Goal: Transaction & Acquisition: Download file/media

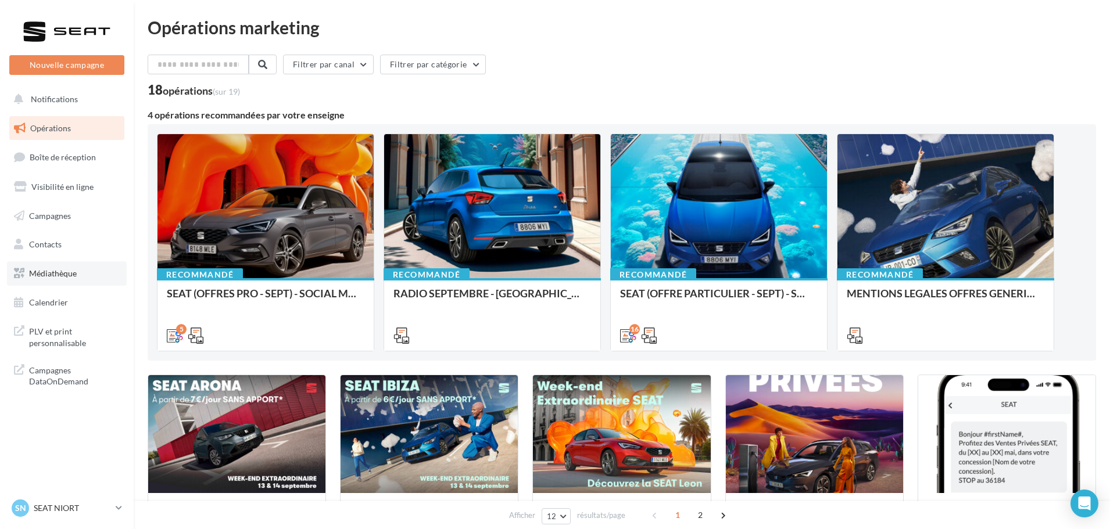
click at [67, 274] on span "Médiathèque" at bounding box center [53, 273] width 48 height 10
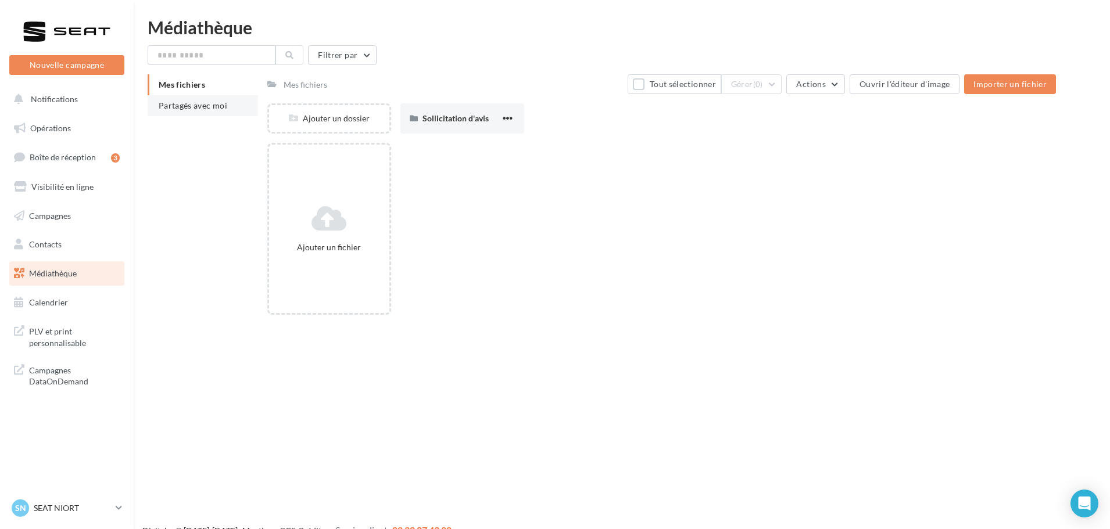
click at [192, 104] on span "Partagés avec moi" at bounding box center [193, 106] width 69 height 10
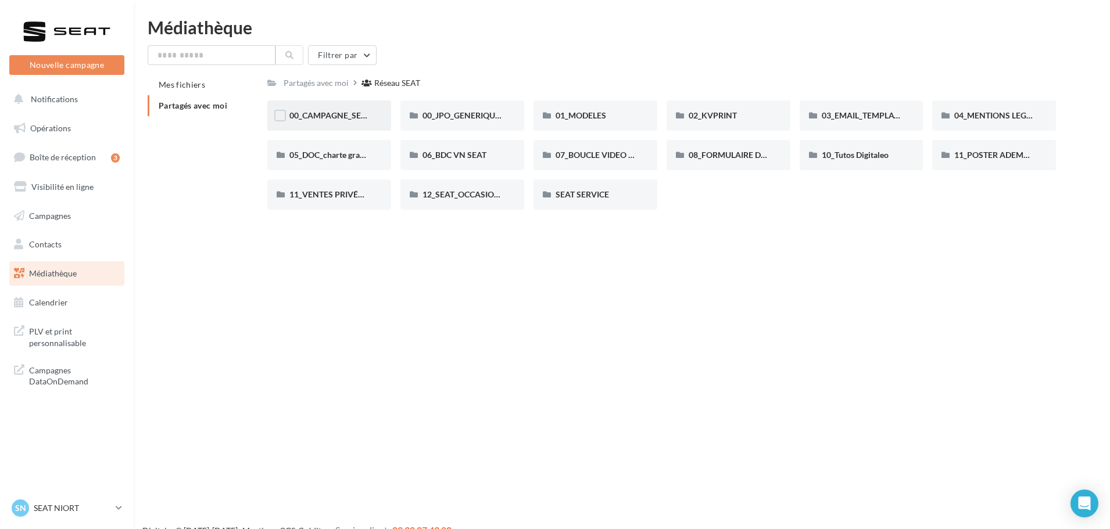
click at [338, 121] on div "00_CAMPAGNE_SEPTEMBRE" at bounding box center [329, 116] width 80 height 12
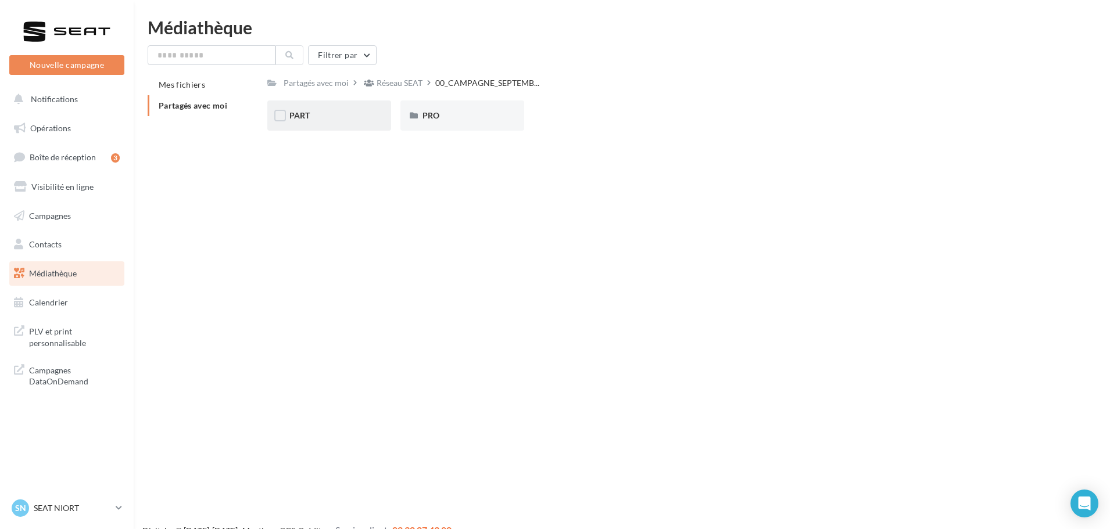
click at [353, 104] on div "PART" at bounding box center [329, 116] width 124 height 30
click at [356, 119] on div "ARONA" at bounding box center [329, 116] width 80 height 12
click at [424, 113] on span "ATECA" at bounding box center [436, 115] width 26 height 10
click at [558, 117] on span "IBIZA" at bounding box center [566, 115] width 21 height 10
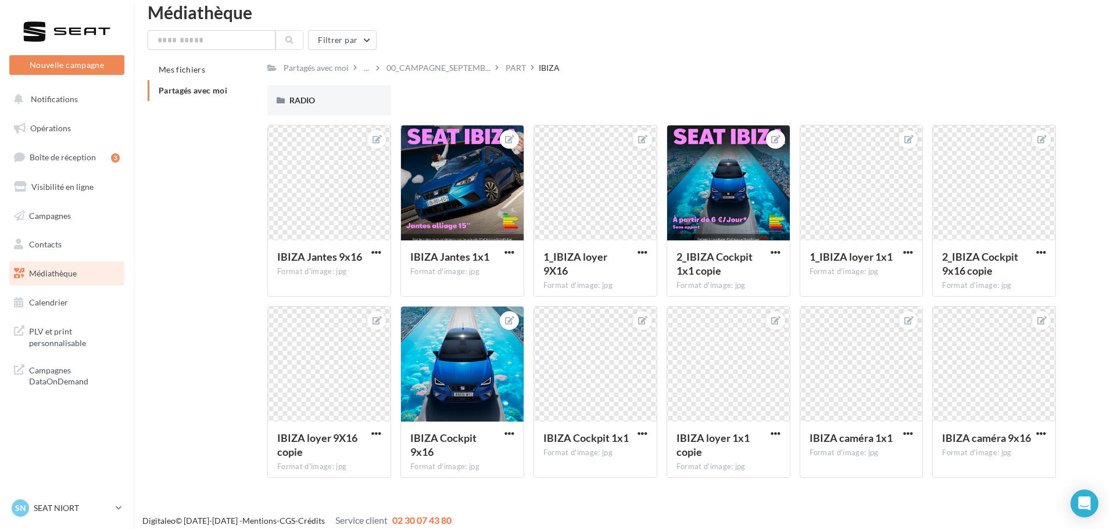
scroll to position [23, 0]
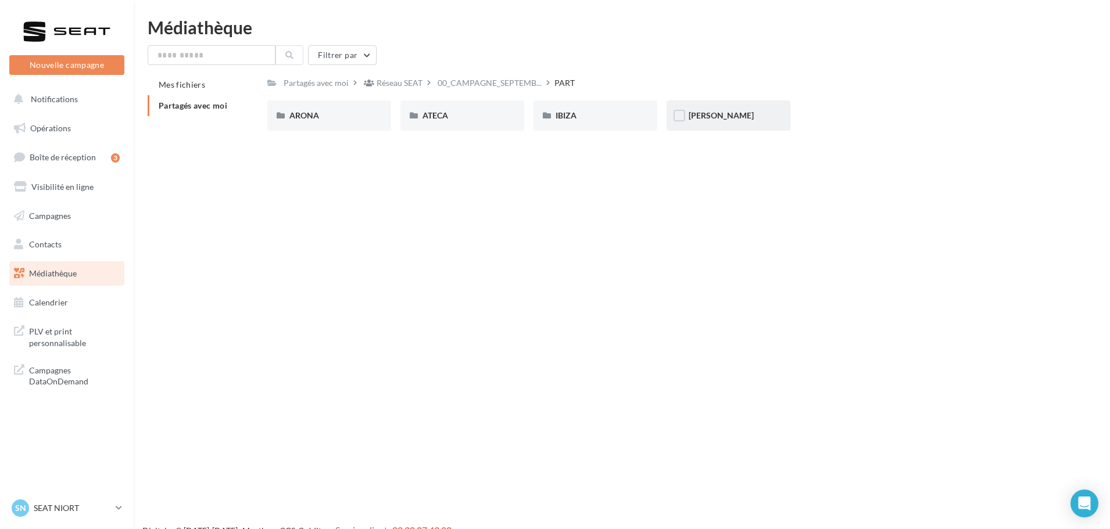
click at [694, 113] on span "LEON" at bounding box center [721, 115] width 65 height 10
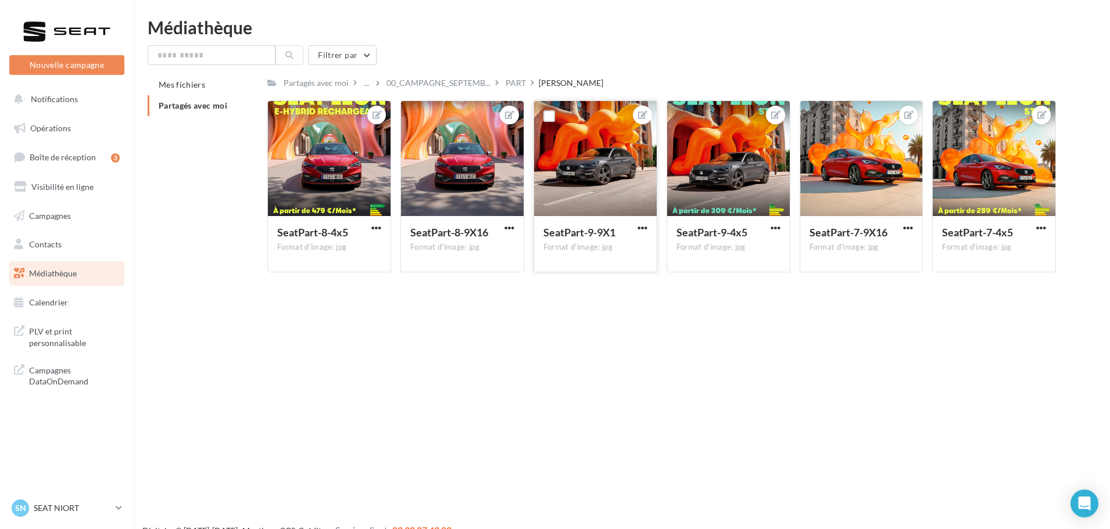
click at [626, 135] on div at bounding box center [595, 159] width 123 height 116
click at [639, 228] on span "button" at bounding box center [643, 228] width 10 height 10
click at [600, 280] on button "Télécharger" at bounding box center [588, 281] width 123 height 30
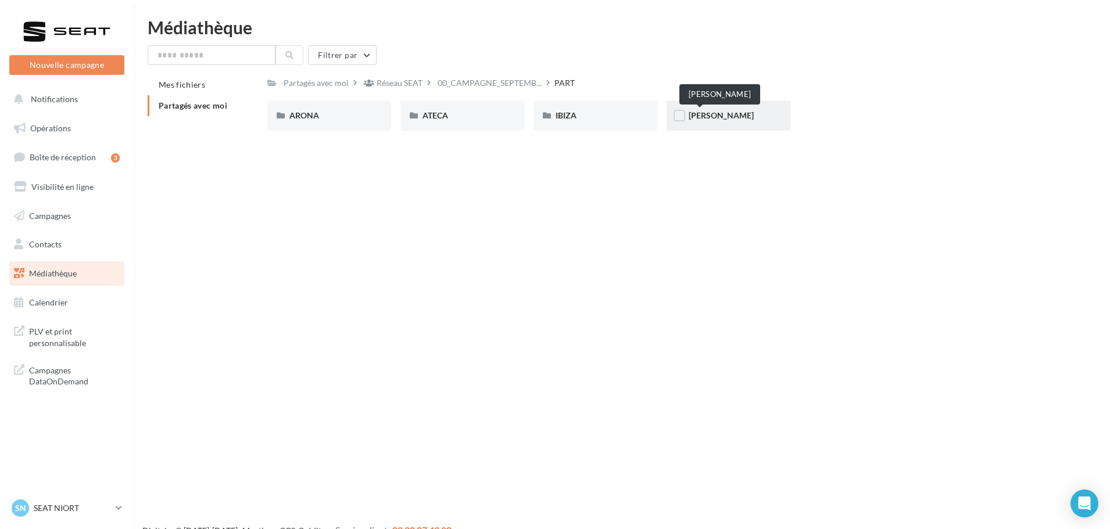
click at [704, 119] on span "LEON" at bounding box center [721, 115] width 65 height 10
click at [317, 125] on div "ARONA" at bounding box center [329, 116] width 124 height 30
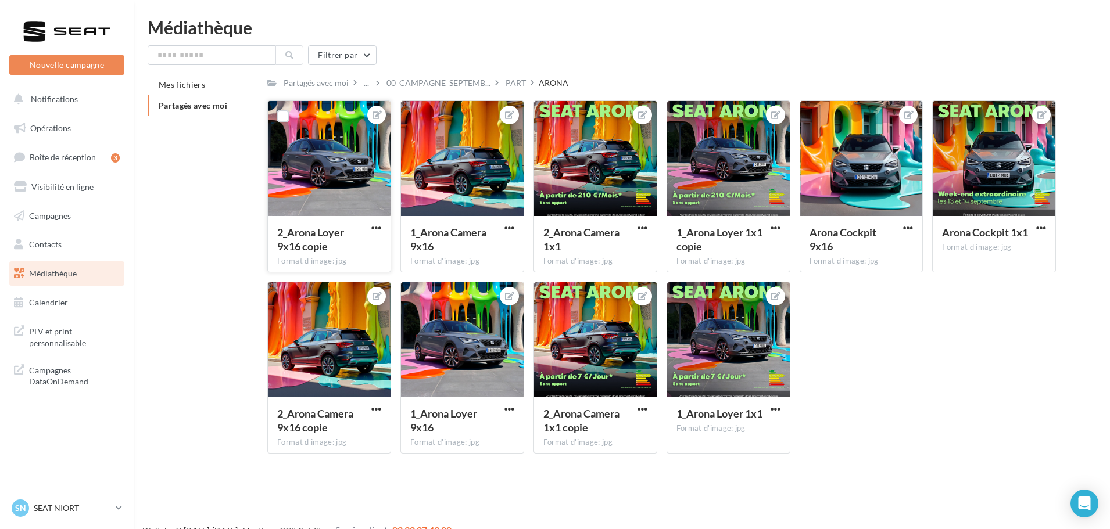
click at [347, 182] on div at bounding box center [329, 159] width 123 height 116
click at [378, 230] on span "button" at bounding box center [376, 228] width 10 height 10
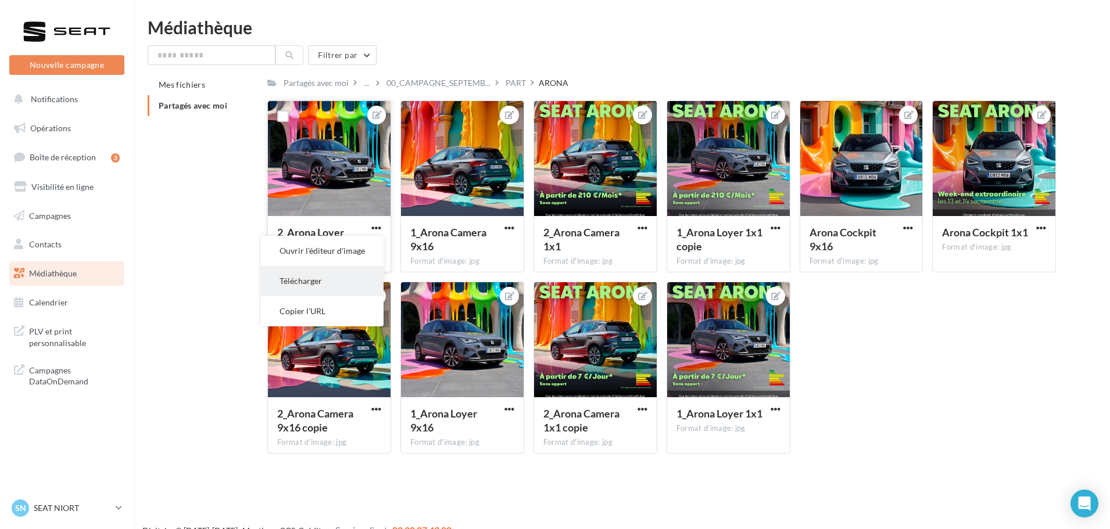
click at [321, 277] on button "Télécharger" at bounding box center [322, 281] width 123 height 30
